Goal: Find contact information: Find contact information

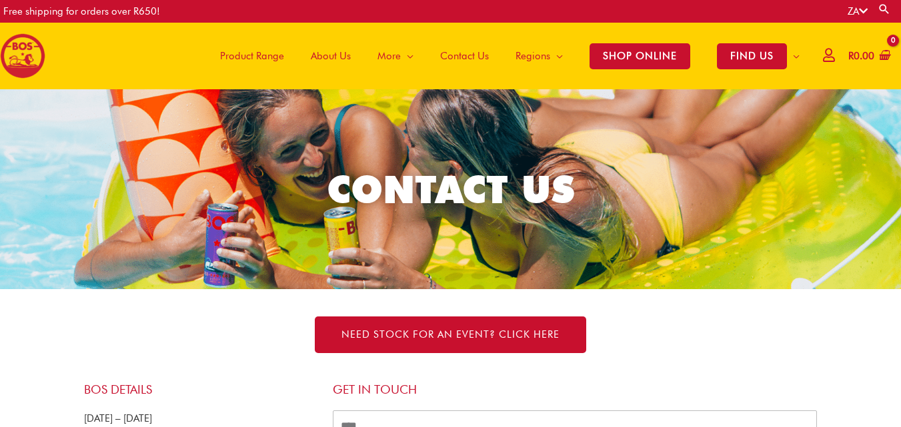
click at [466, 48] on span "Contact Us" at bounding box center [464, 56] width 49 height 40
click at [452, 54] on span "Contact Us" at bounding box center [464, 56] width 49 height 40
click at [457, 53] on span "Contact Us" at bounding box center [464, 56] width 49 height 40
